Goal: Information Seeking & Learning: Learn about a topic

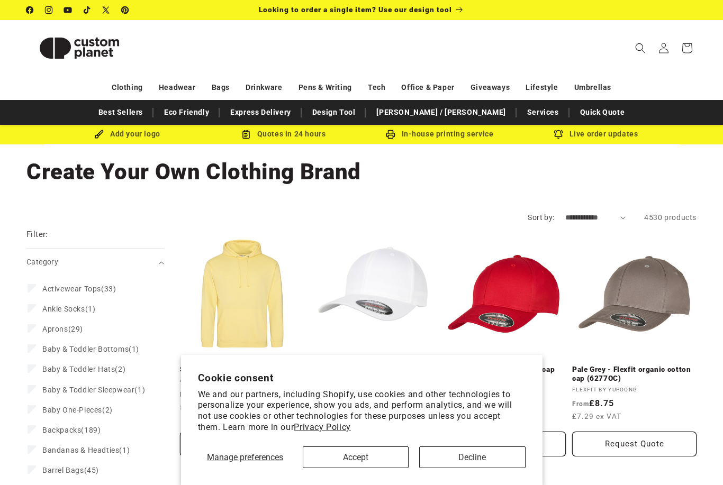
click at [464, 460] on button "Decline" at bounding box center [472, 458] width 106 height 22
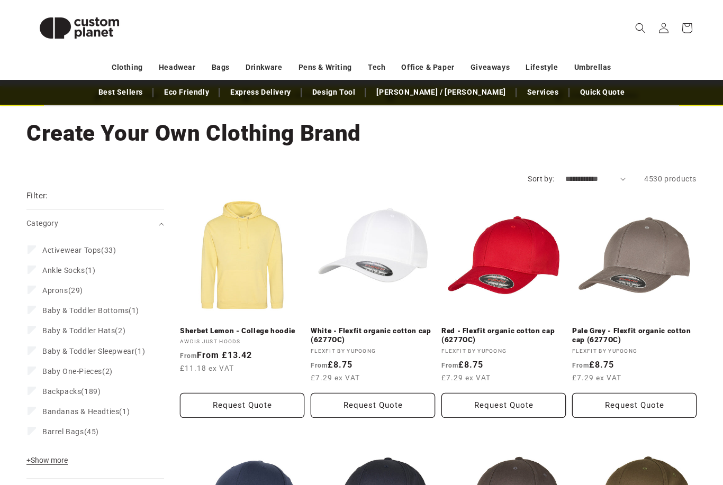
scroll to position [39, 0]
click at [47, 465] on span "+ Show more" at bounding box center [46, 460] width 41 height 8
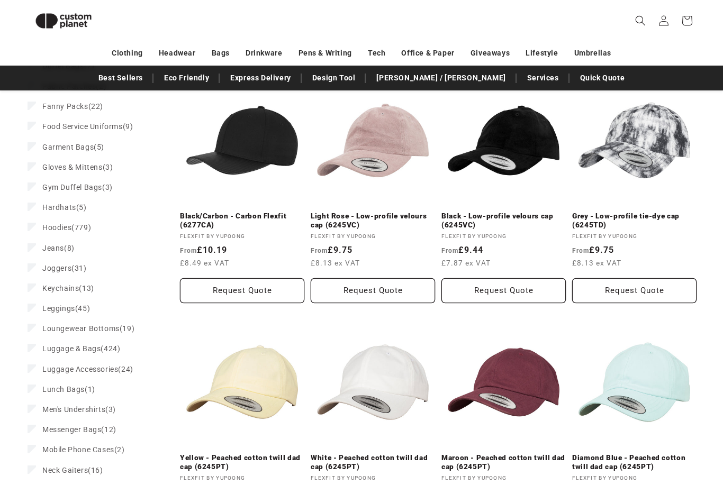
scroll to position [836, 0]
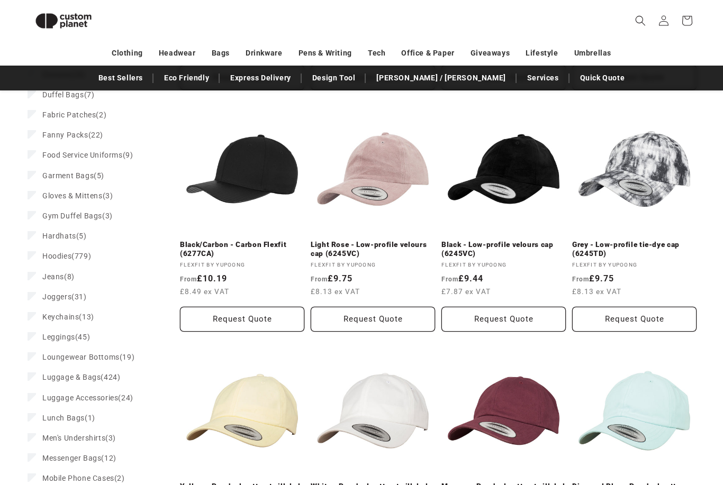
click at [639, 22] on icon "Search" at bounding box center [640, 20] width 11 height 11
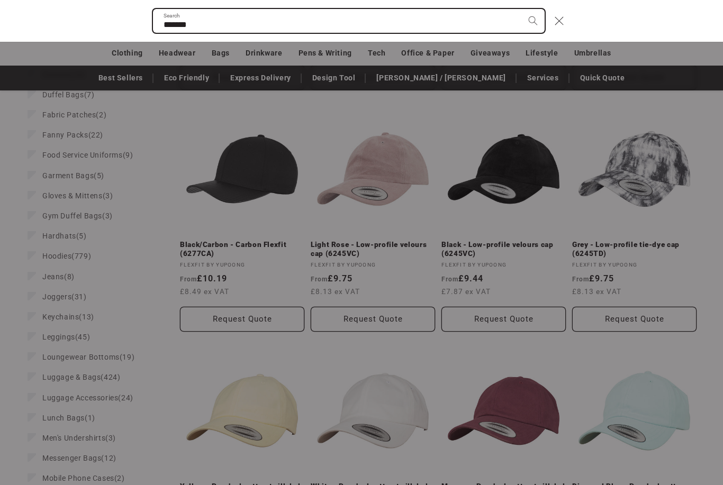
click at [532, 21] on button "Search" at bounding box center [532, 20] width 23 height 23
type input "******"
click at [532, 21] on button "Search" at bounding box center [532, 20] width 23 height 23
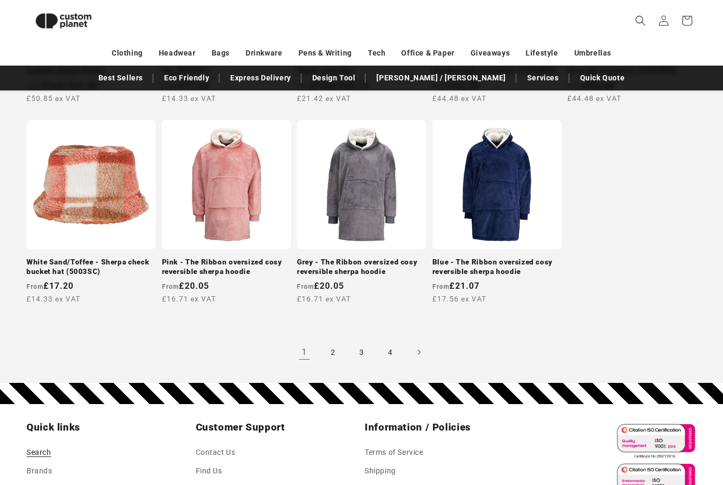
scroll to position [964, 0]
click at [340, 341] on link "2" at bounding box center [332, 352] width 23 height 23
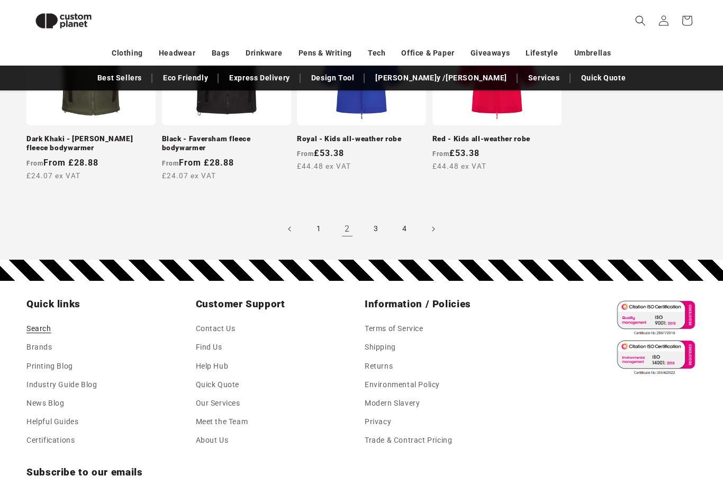
scroll to position [1107, 0]
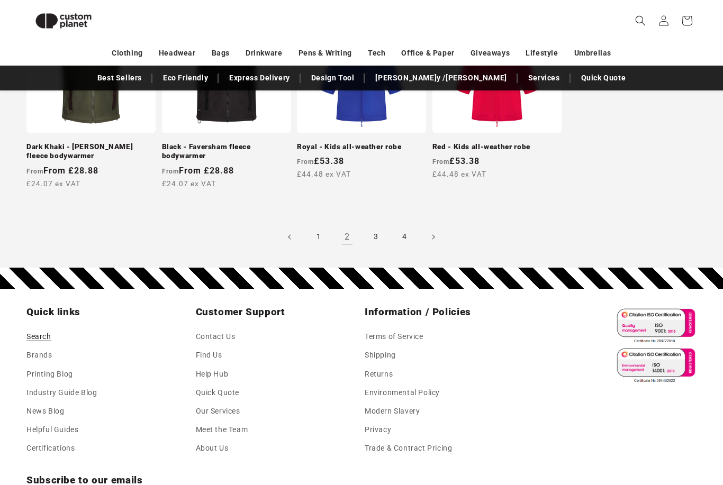
click at [376, 234] on link "3" at bounding box center [375, 236] width 23 height 23
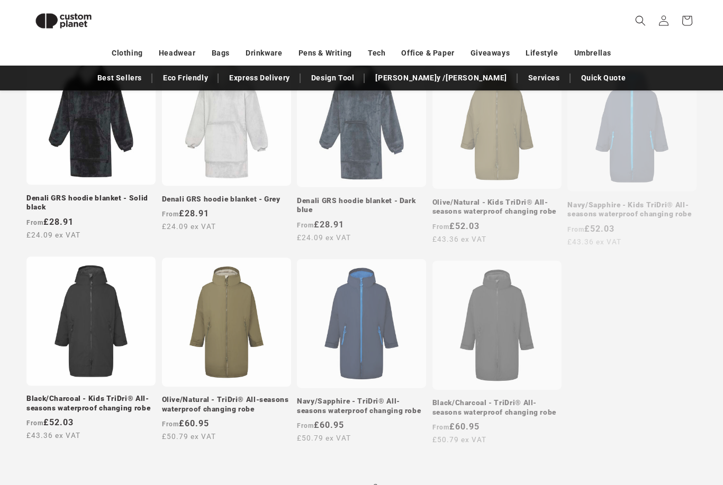
scroll to position [828, 0]
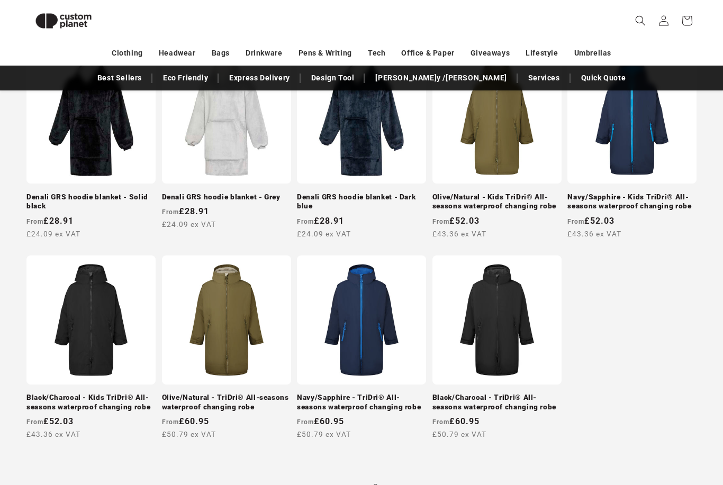
click at [410, 480] on link "4" at bounding box center [404, 487] width 23 height 23
